Goal: Information Seeking & Learning: Learn about a topic

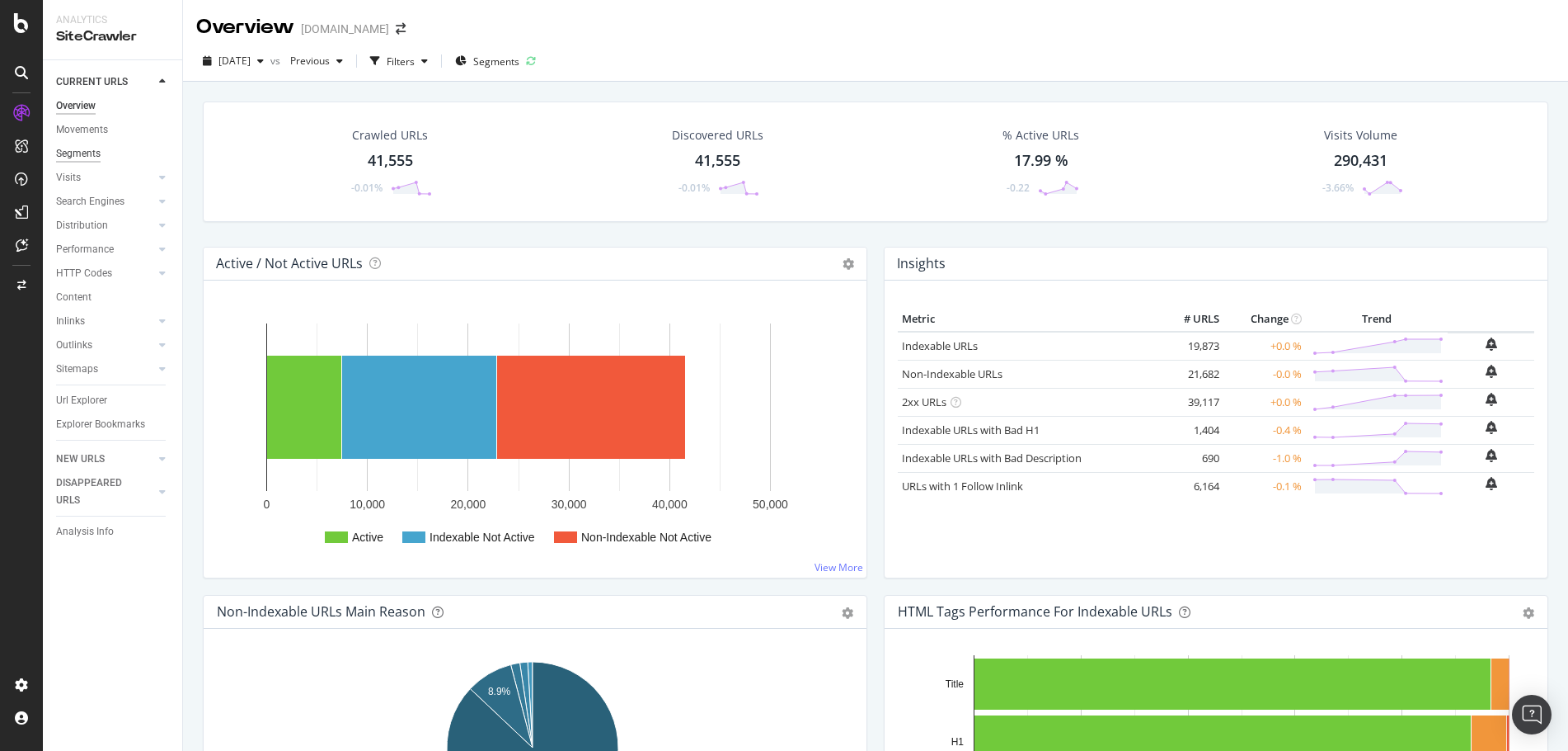
click at [84, 154] on div "Segments" at bounding box center [78, 154] width 45 height 17
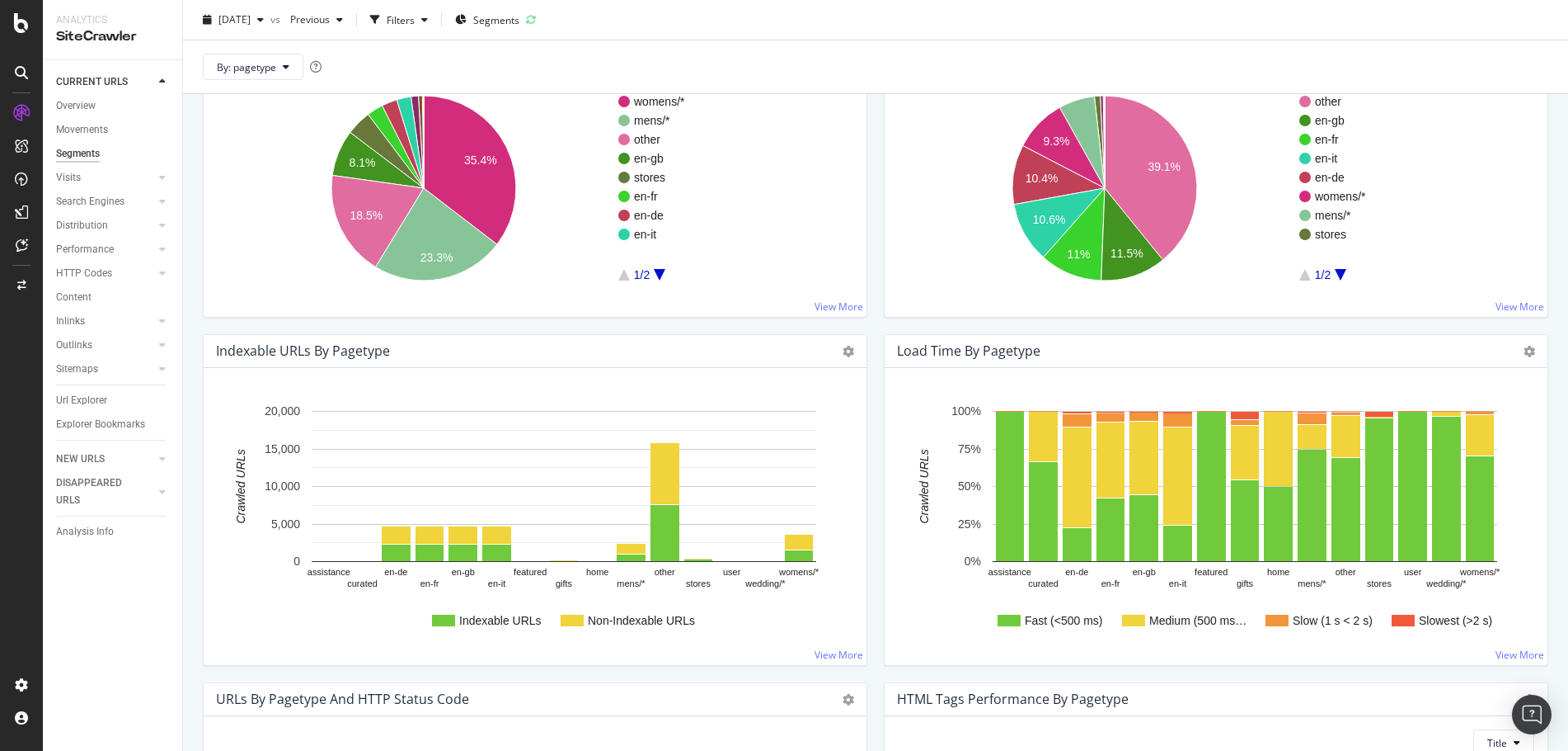
scroll to position [695, 0]
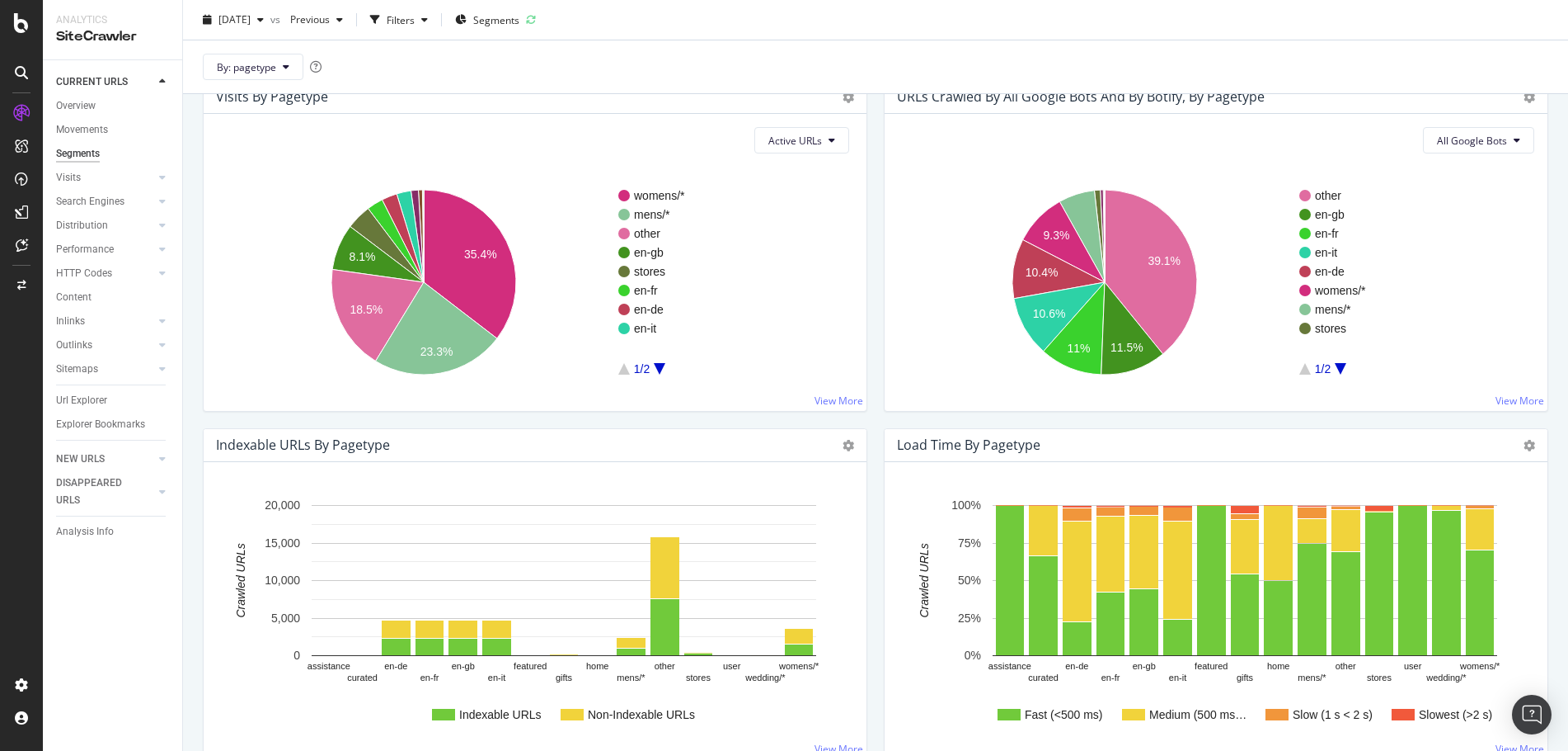
click at [660, 364] on icon "A chart." at bounding box center [660, 368] width 11 height 11
click at [276, 60] on button "By: pagetype" at bounding box center [253, 66] width 101 height 27
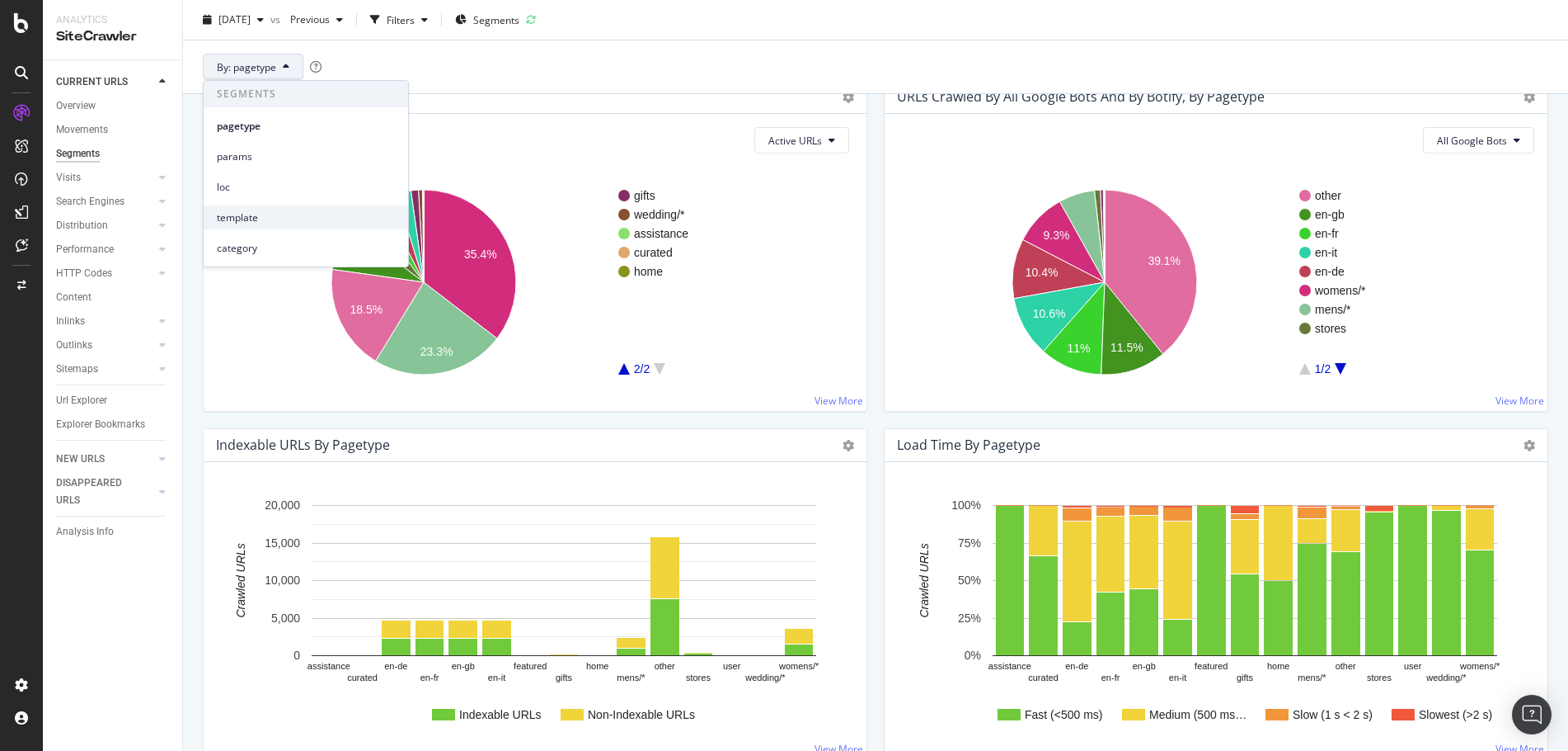
click at [287, 223] on span "template" at bounding box center [306, 218] width 178 height 15
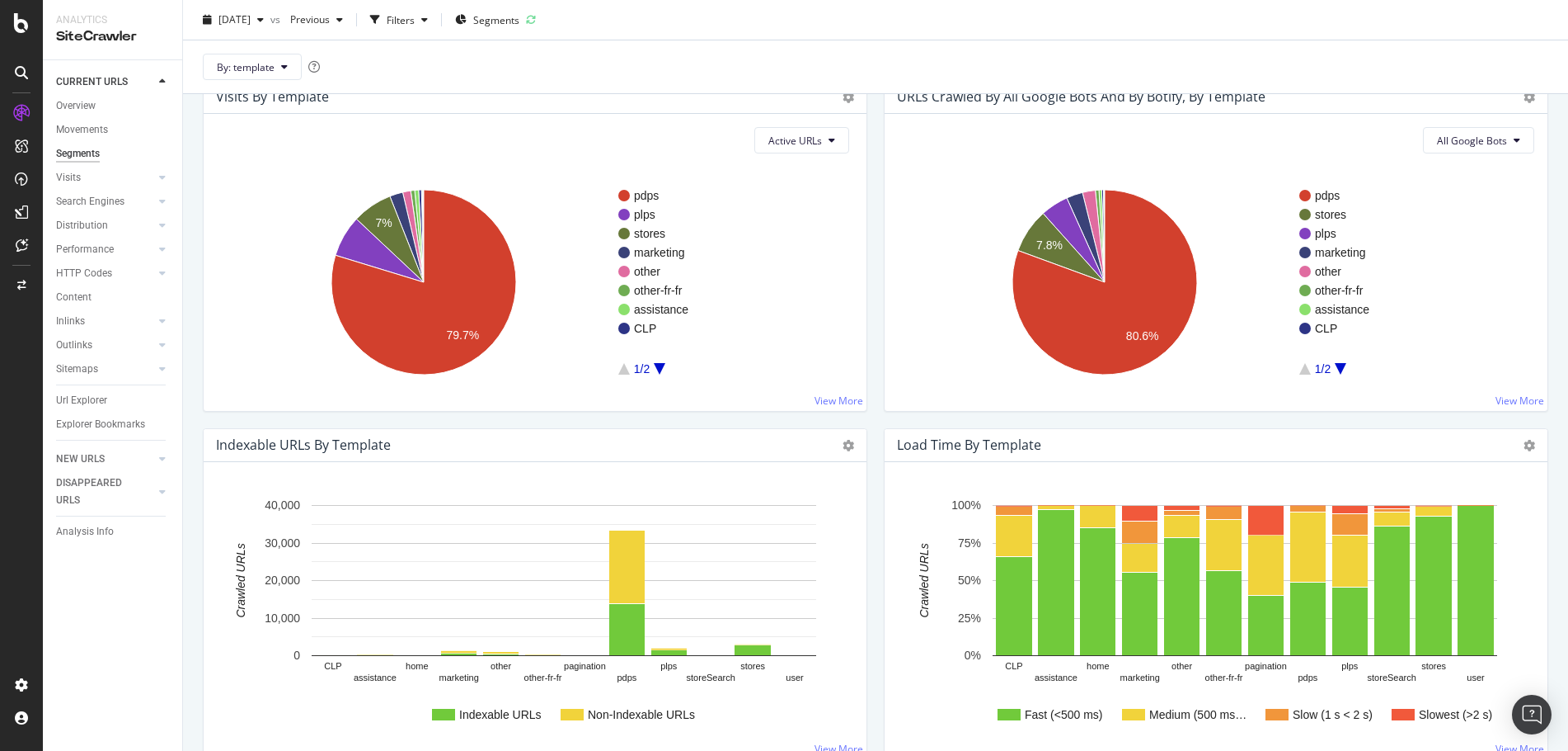
click at [661, 366] on icon "A chart." at bounding box center [660, 368] width 11 height 11
click at [627, 367] on rect "A chart." at bounding box center [718, 282] width 198 height 185
click at [625, 368] on icon "A chart." at bounding box center [625, 368] width 11 height 11
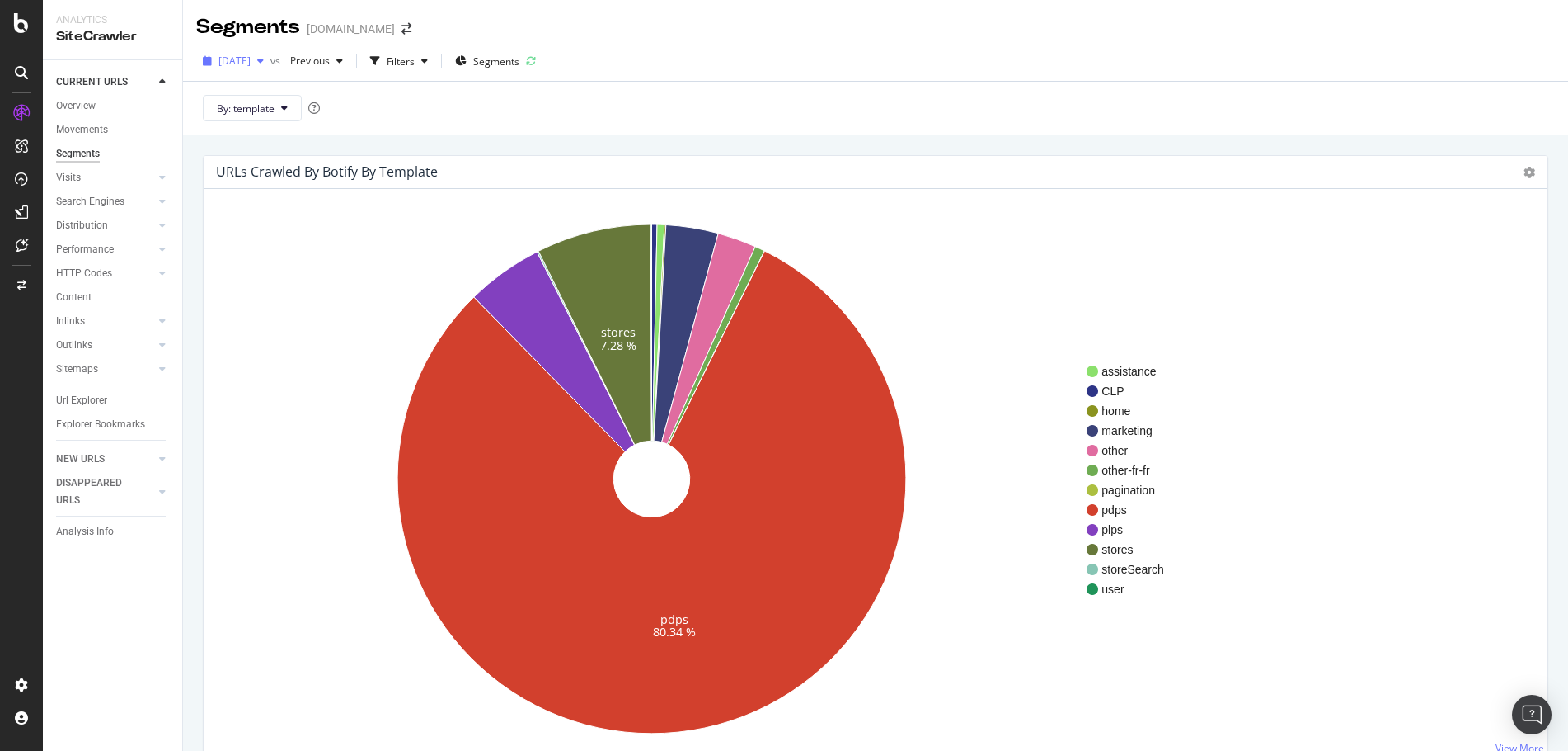
click at [271, 63] on div "button" at bounding box center [260, 61] width 20 height 9
click at [1158, 26] on div "Segments [DOMAIN_NAME]" at bounding box center [876, 20] width 1386 height 41
